Goal: Information Seeking & Learning: Learn about a topic

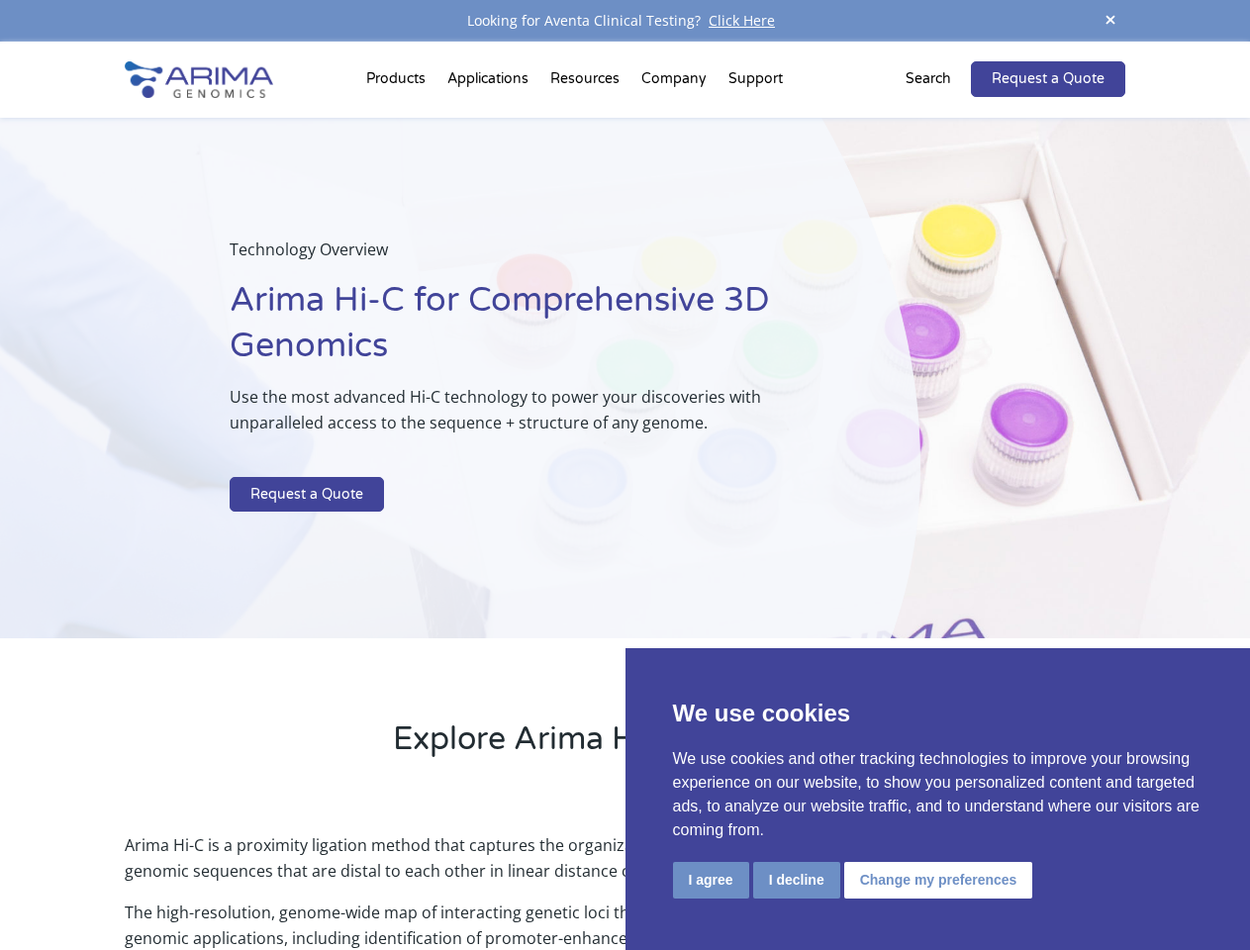
click at [624, 475] on p at bounding box center [525, 464] width 591 height 26
click at [710, 880] on button "I agree" at bounding box center [711, 880] width 76 height 37
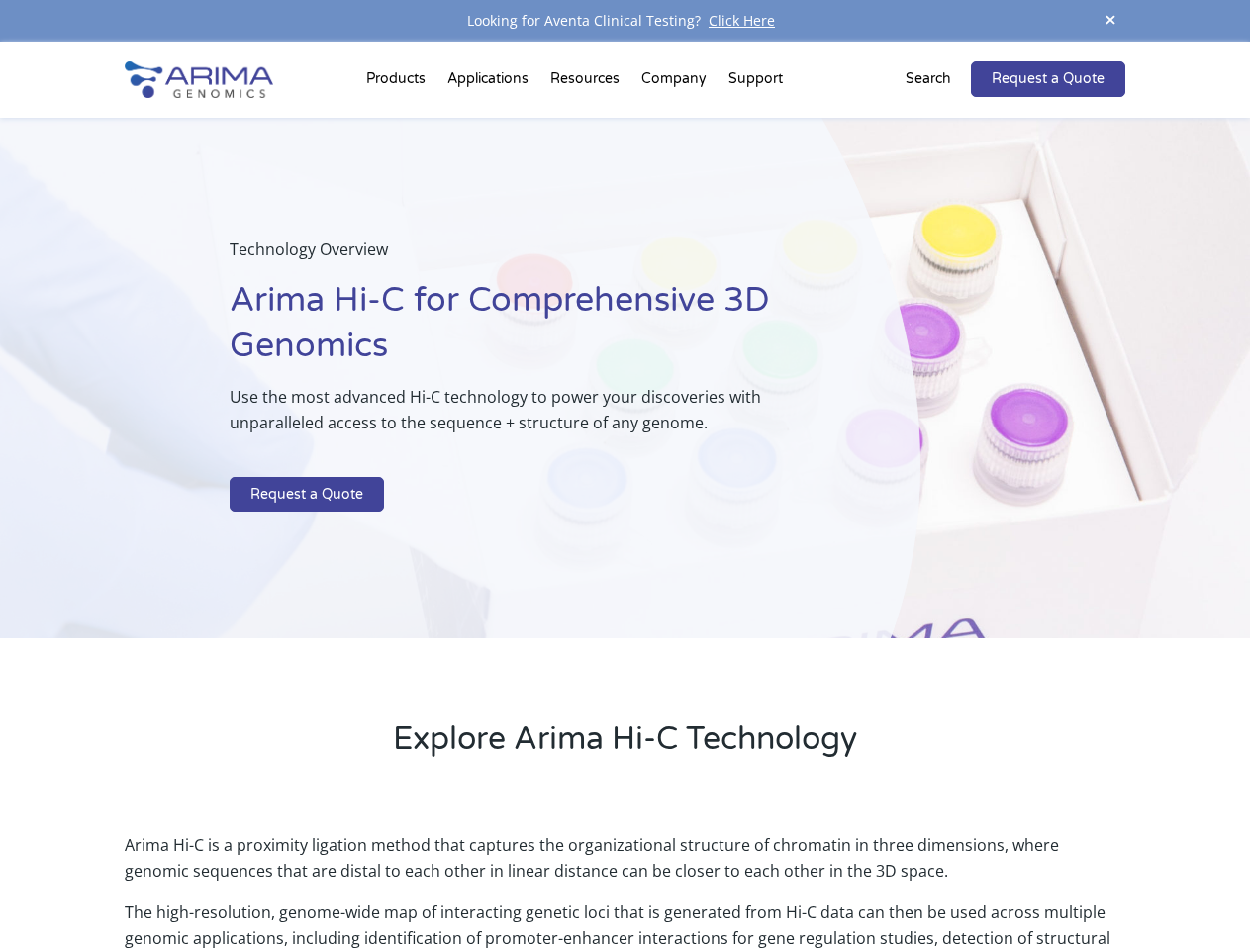
click at [796, 880] on p "Arima Hi-C is a proximity ligation method that captures the organizational stru…" at bounding box center [624, 865] width 999 height 67
click at [935, 880] on p "Arima Hi-C is a proximity ligation method that captures the organizational stru…" at bounding box center [624, 865] width 999 height 67
click at [1110, 21] on span at bounding box center [1110, 21] width 30 height 27
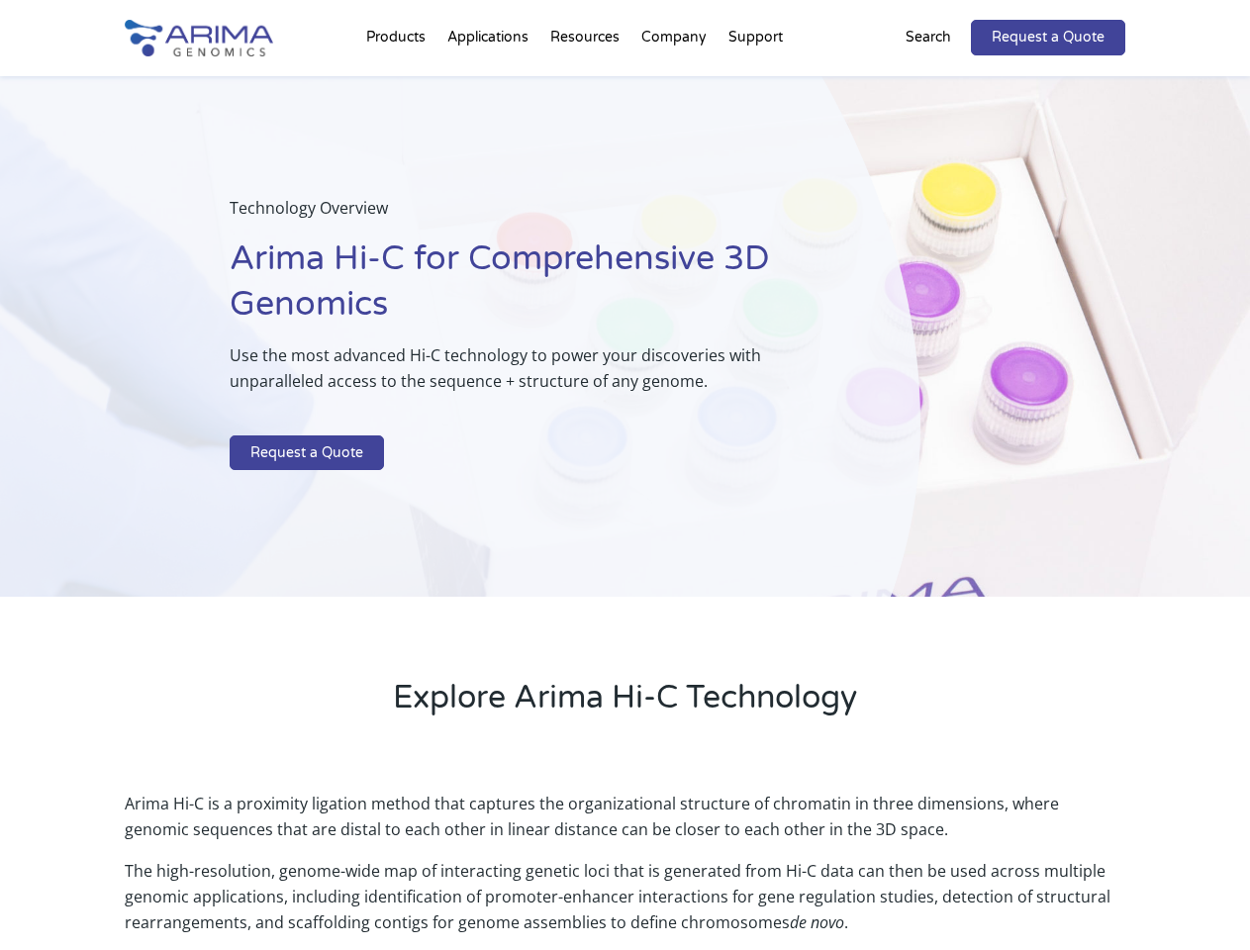
click at [624, 496] on div "Technology Overview Arima Hi-C for Comprehensive 3D Genomics Use the most advan…" at bounding box center [460, 336] width 920 height 521
click at [399, 83] on div "Technology Overview Arima Hi-C for Comprehensive 3D Genomics Use the most advan…" at bounding box center [460, 336] width 920 height 521
click at [587, 83] on div "Technology Overview Arima Hi-C for Comprehensive 3D Genomics Use the most advan…" at bounding box center [460, 336] width 920 height 521
click at [675, 83] on div "Technology Overview Arima Hi-C for Comprehensive 3D Genomics Use the most advan…" at bounding box center [460, 336] width 920 height 521
click at [755, 83] on div "Technology Overview Arima Hi-C for Comprehensive 3D Genomics Use the most advan…" at bounding box center [460, 336] width 920 height 521
